Goal: Find specific page/section

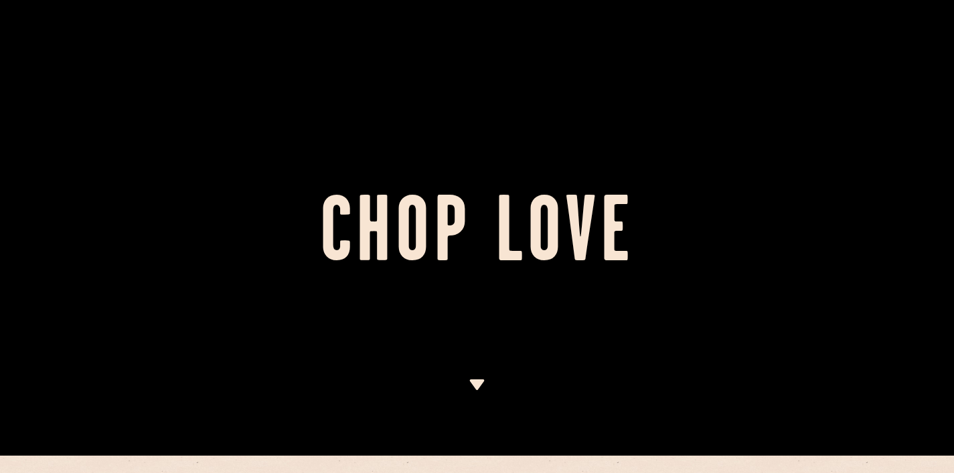
scroll to position [675, 0]
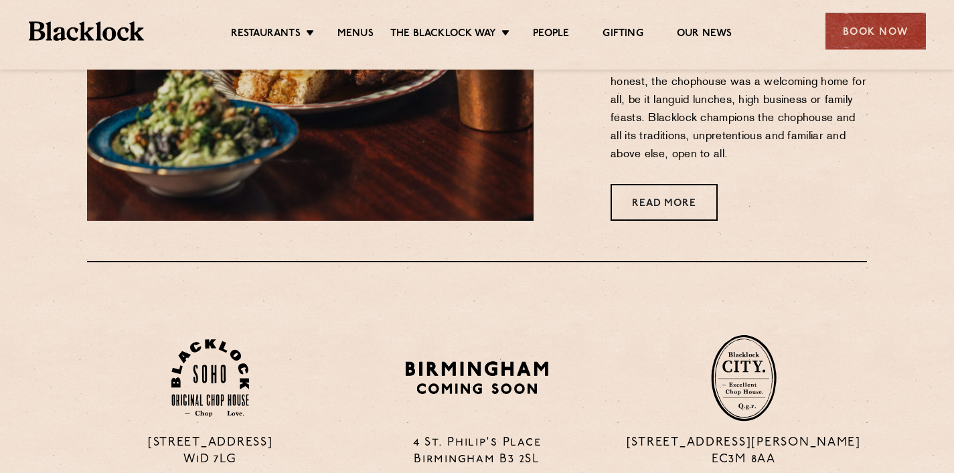
click at [117, 37] on img at bounding box center [87, 30] width 116 height 19
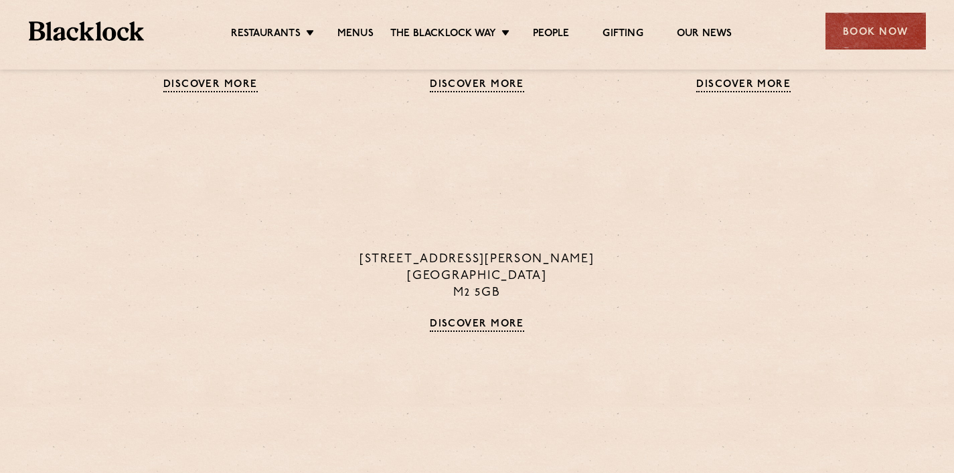
scroll to position [1347, 0]
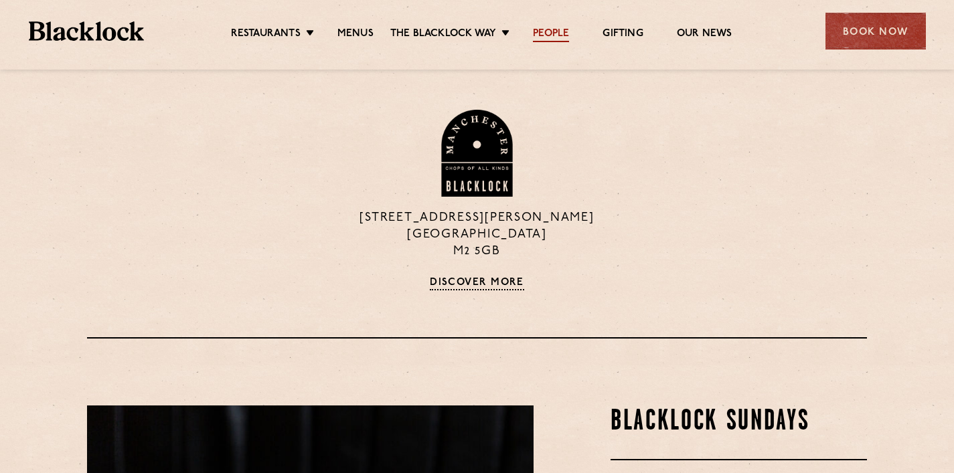
click at [540, 40] on link "People" at bounding box center [551, 34] width 36 height 15
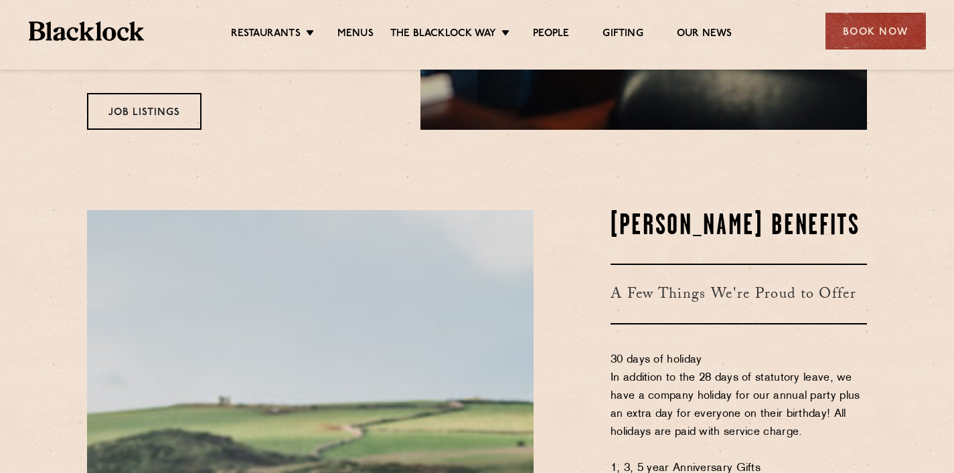
scroll to position [516, 0]
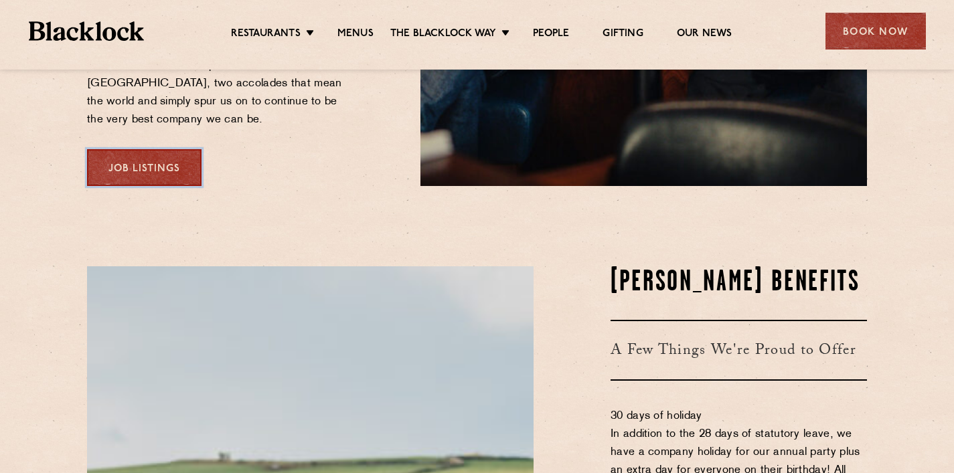
click at [167, 149] on link "Job Listings" at bounding box center [144, 167] width 115 height 37
